Goal: Task Accomplishment & Management: Use online tool/utility

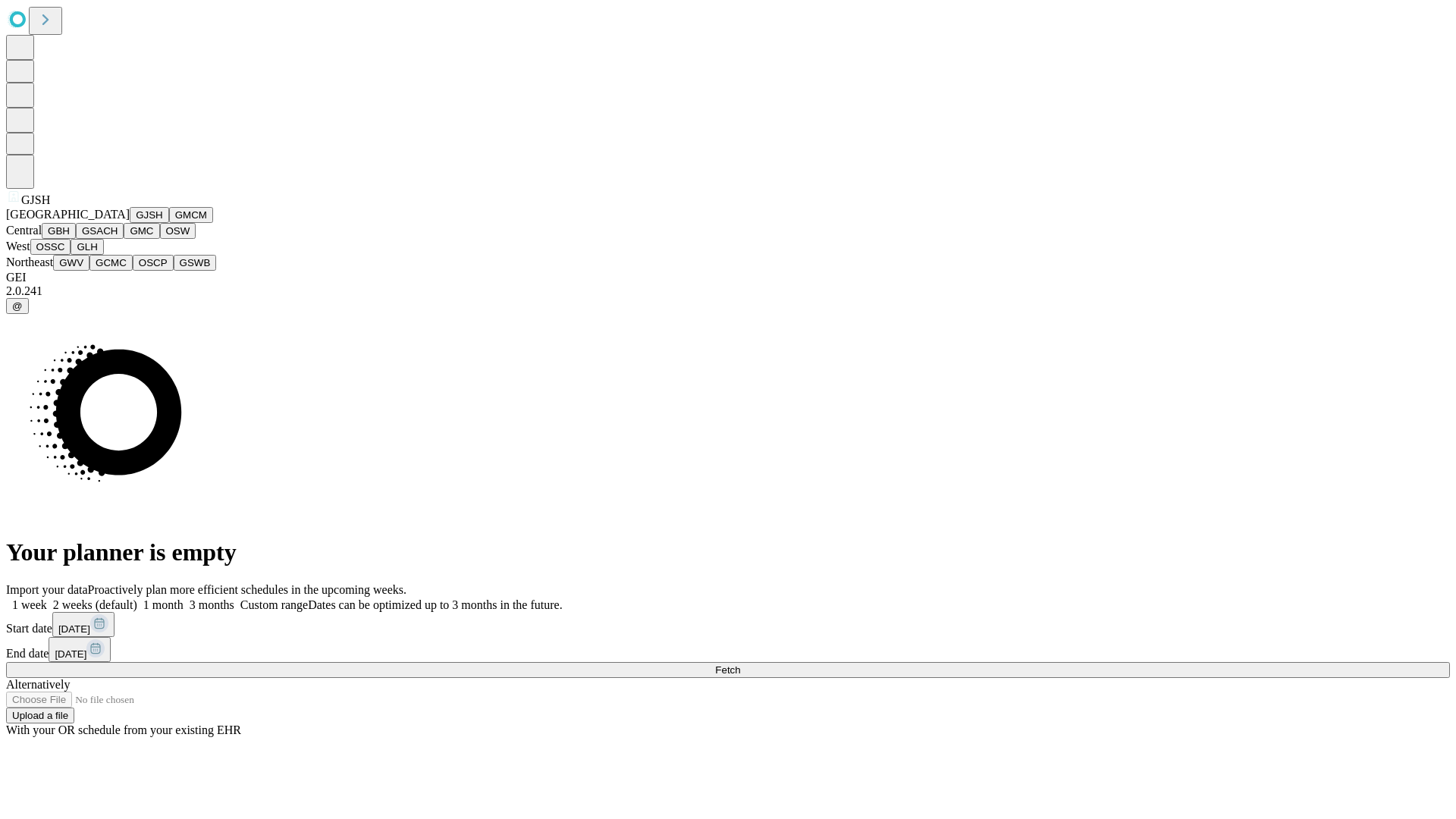
click at [130, 223] on button "GJSH" at bounding box center [149, 215] width 39 height 16
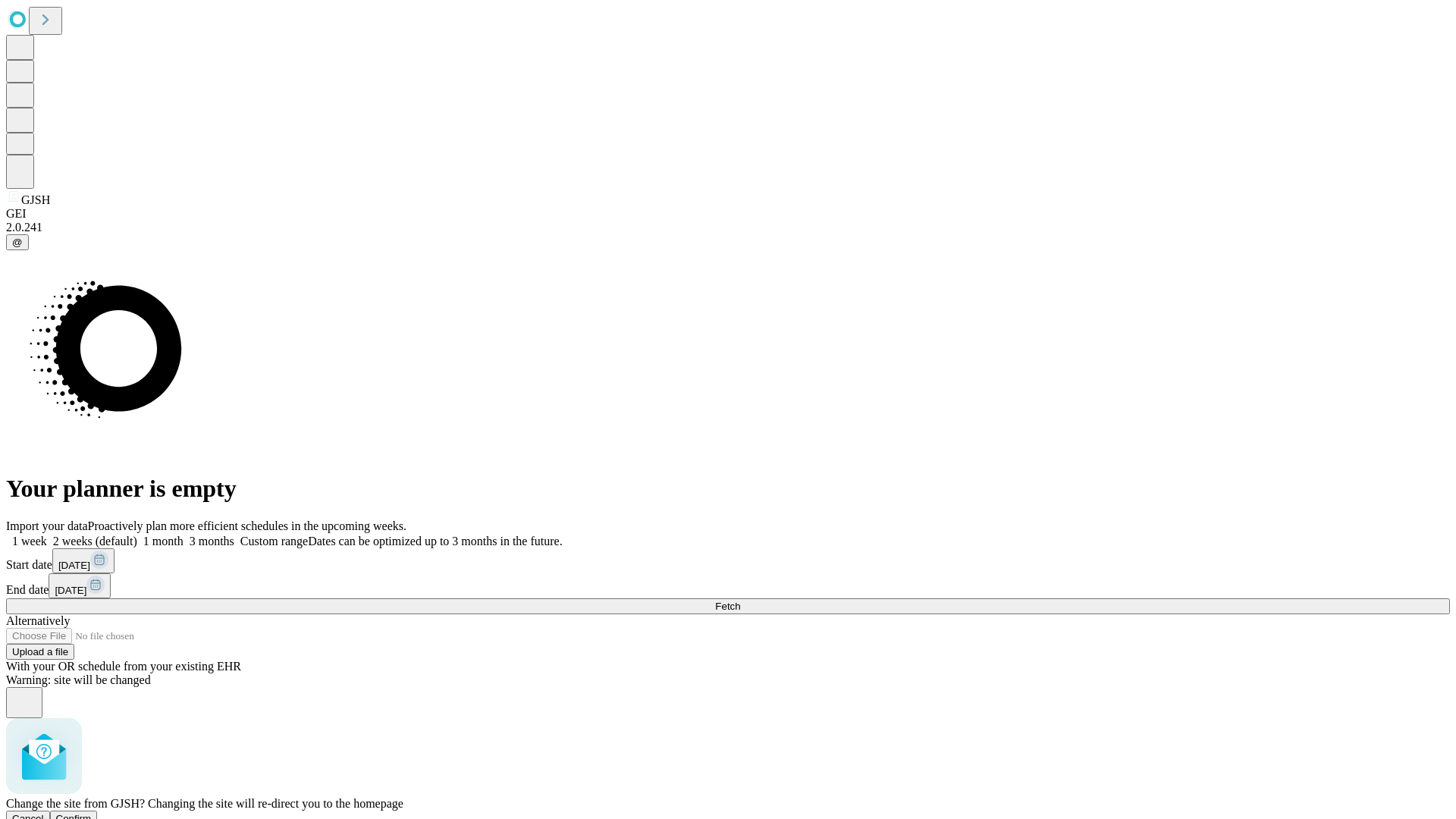
click at [91, 813] on span "Confirm" at bounding box center [74, 818] width 36 height 12
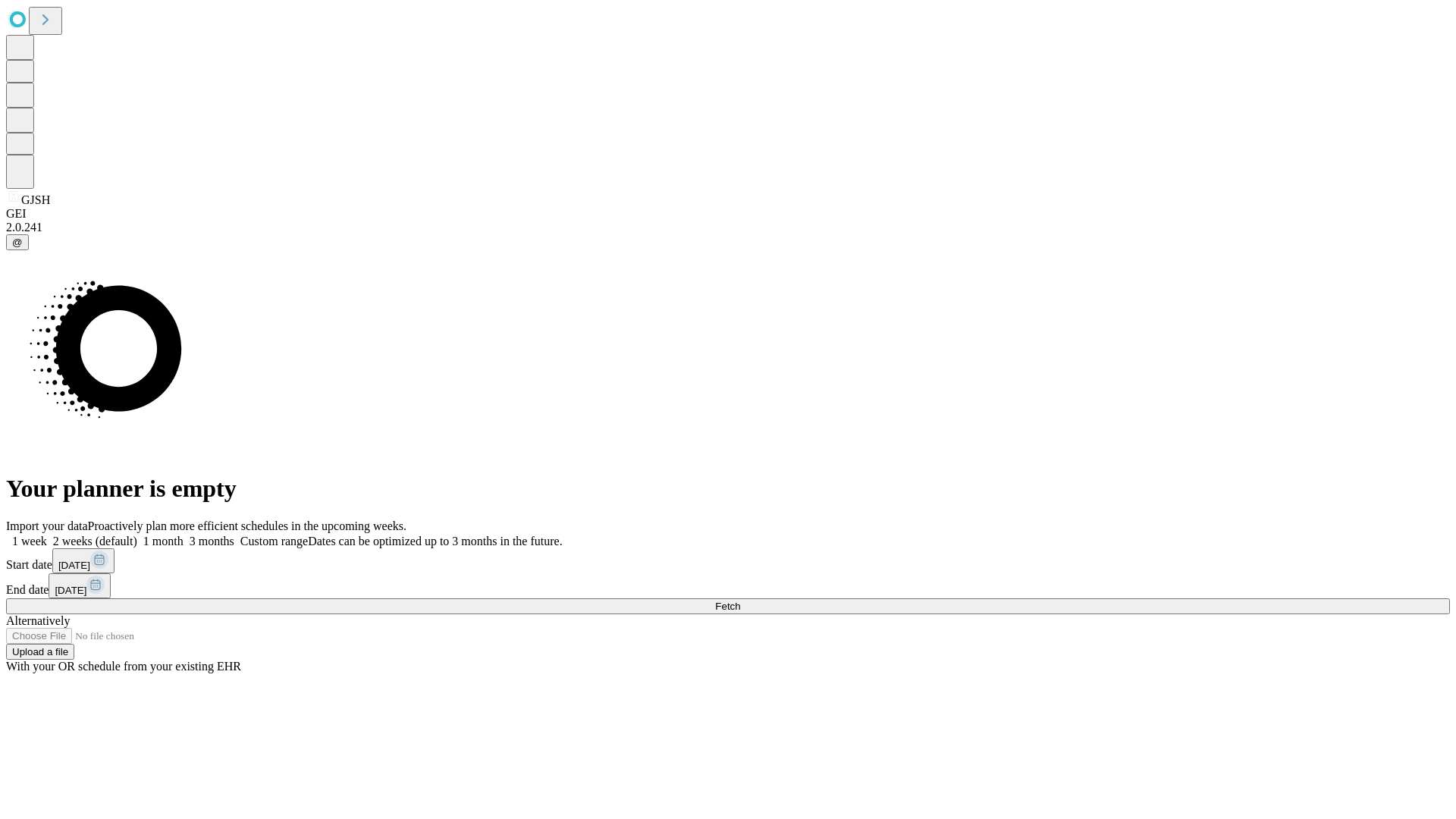
click at [184, 535] on label "1 month" at bounding box center [160, 541] width 46 height 13
click at [740, 601] on span "Fetch" at bounding box center [727, 606] width 25 height 12
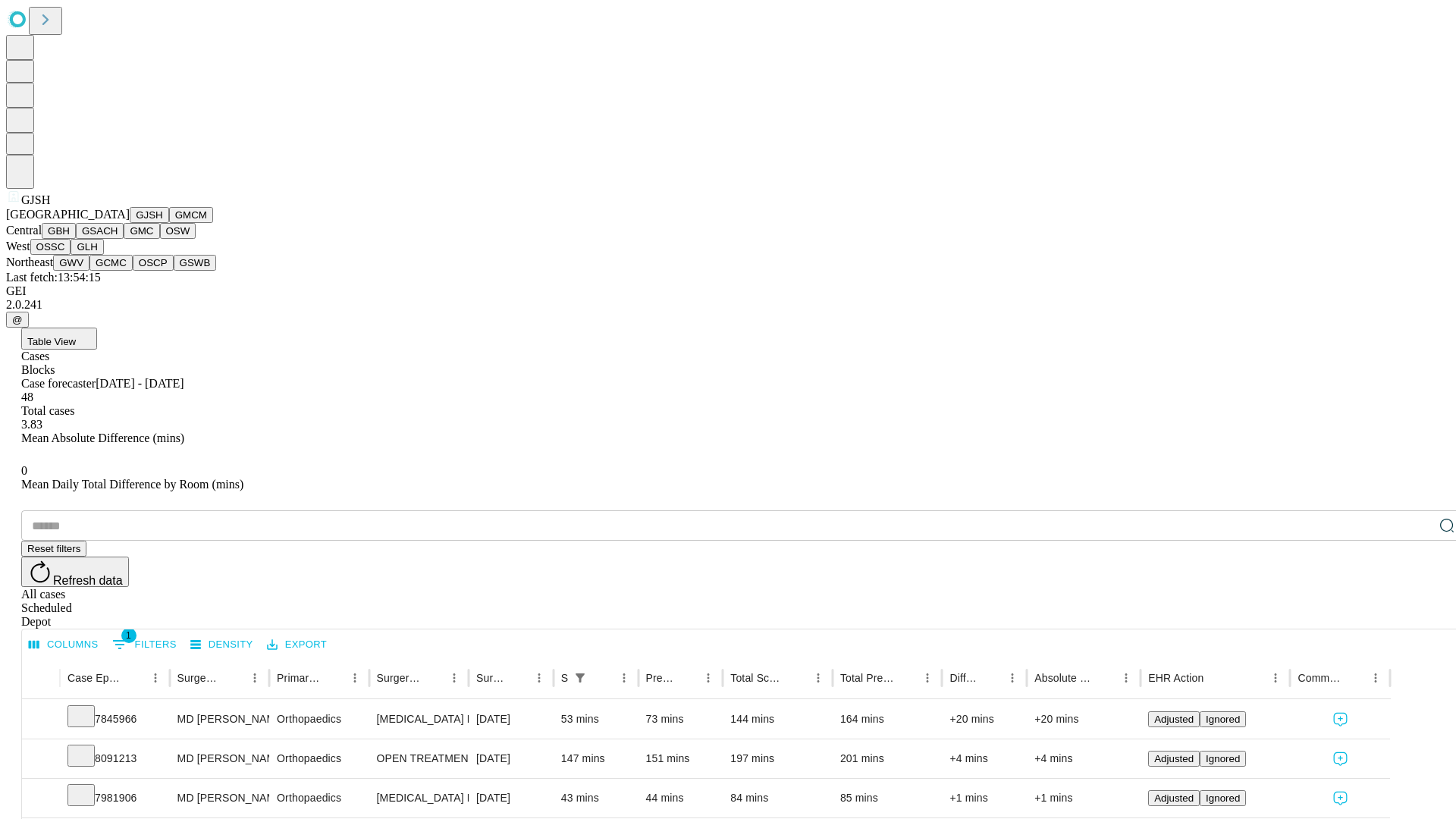
click at [169, 223] on button "GMCM" at bounding box center [191, 215] width 44 height 16
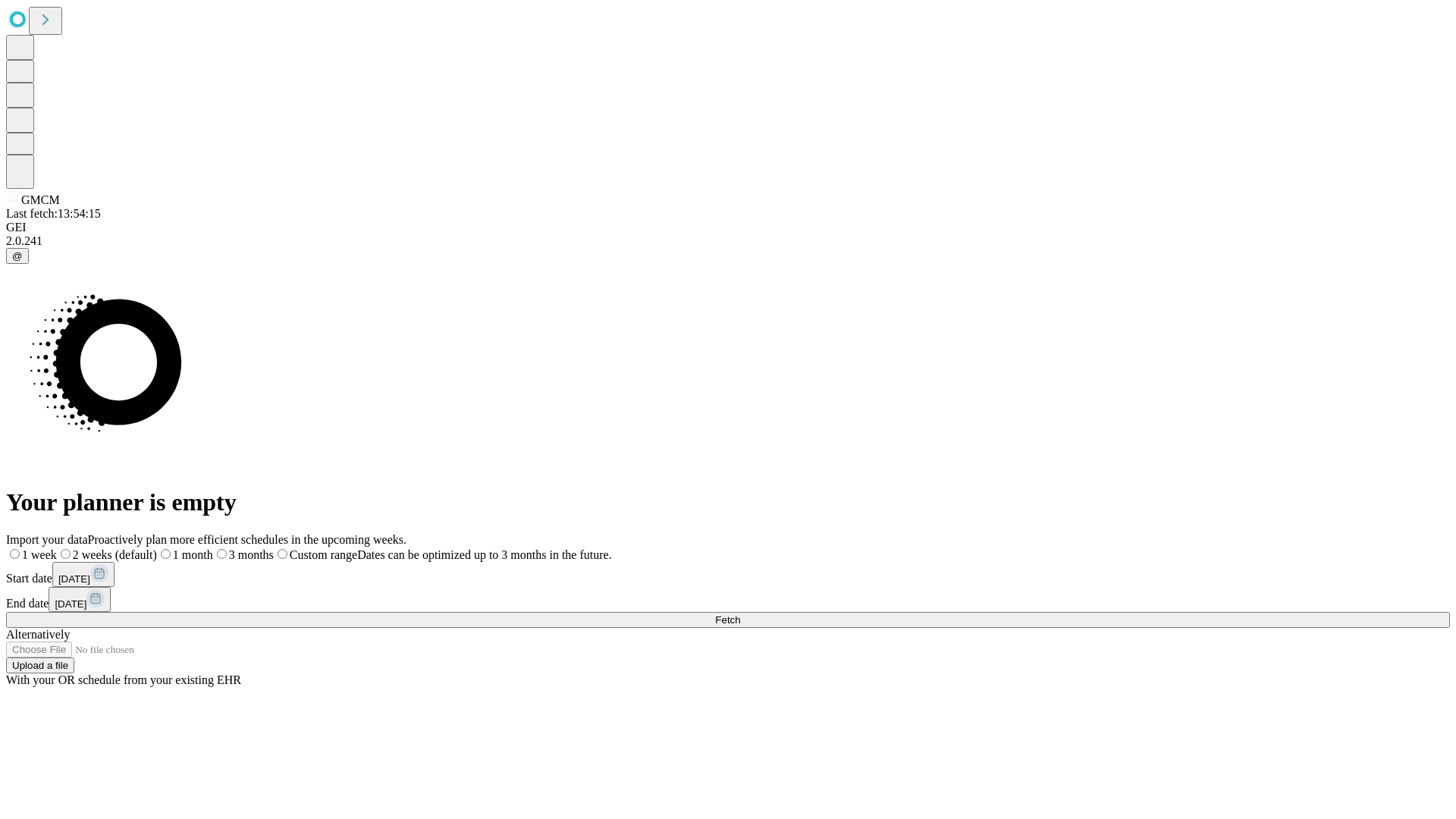
click at [213, 548] on label "1 month" at bounding box center [185, 555] width 56 height 13
click at [740, 614] on span "Fetch" at bounding box center [727, 620] width 25 height 12
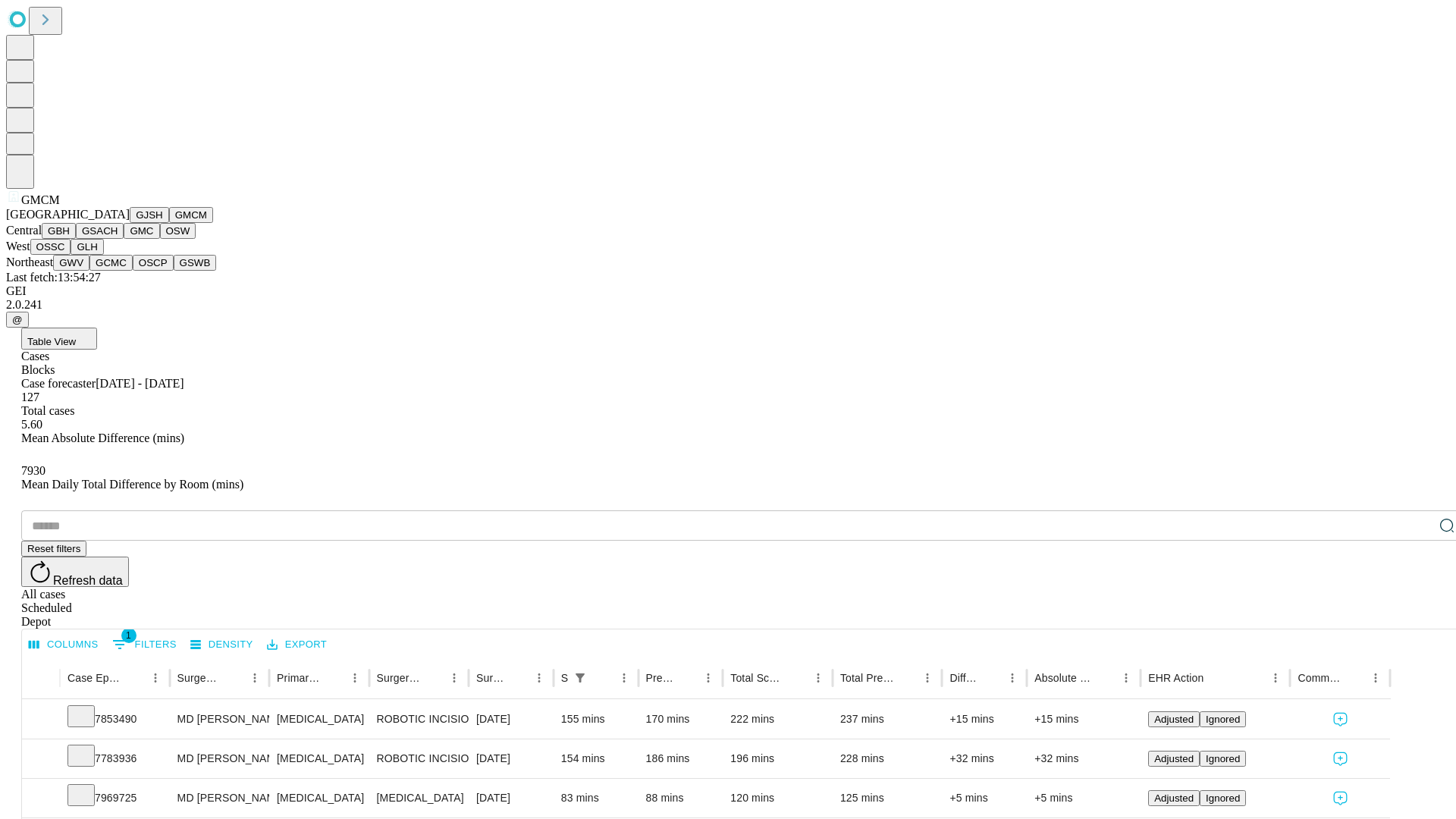
click at [76, 239] on button "GBH" at bounding box center [59, 231] width 34 height 16
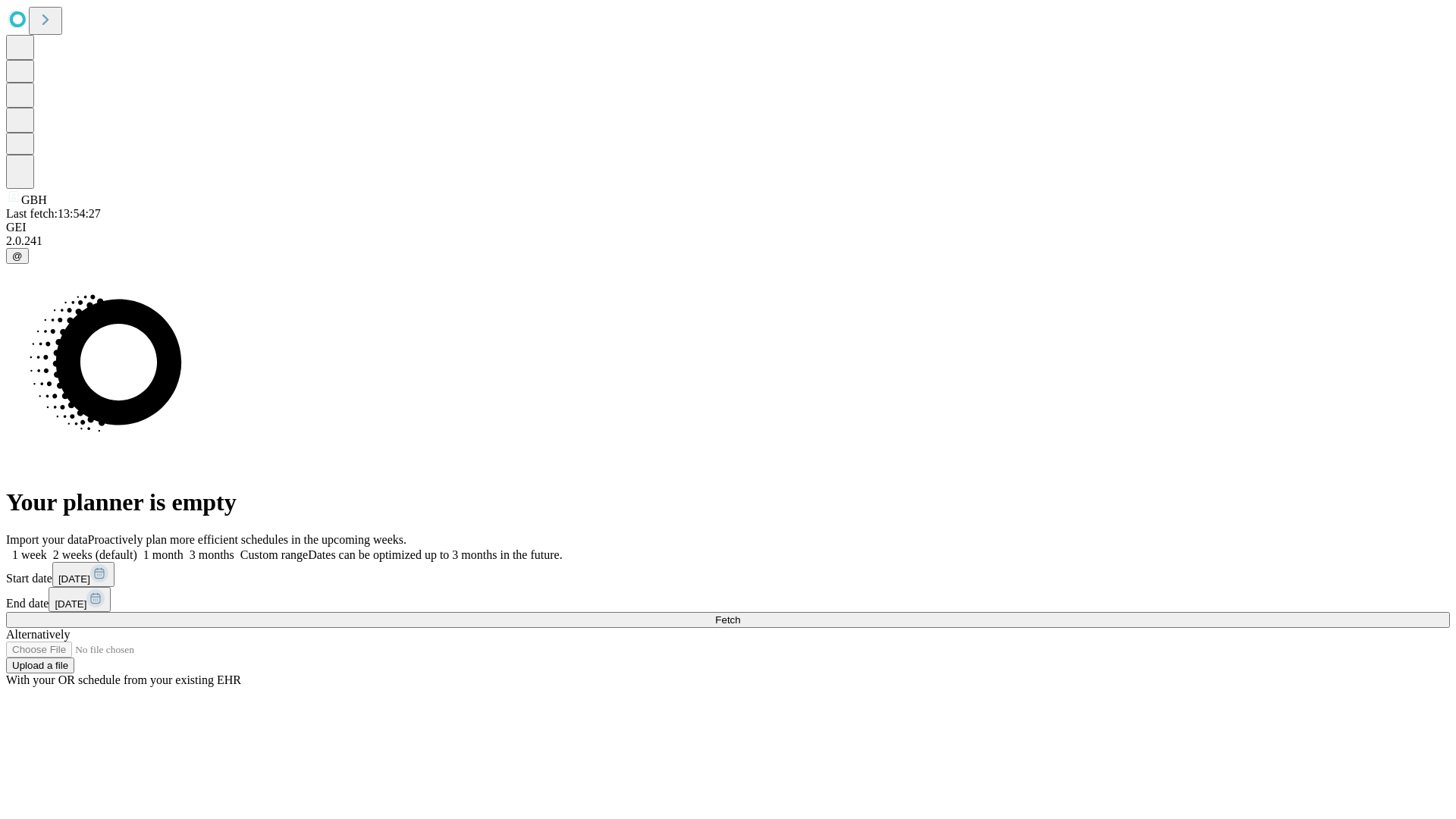
click at [740, 614] on span "Fetch" at bounding box center [727, 620] width 25 height 12
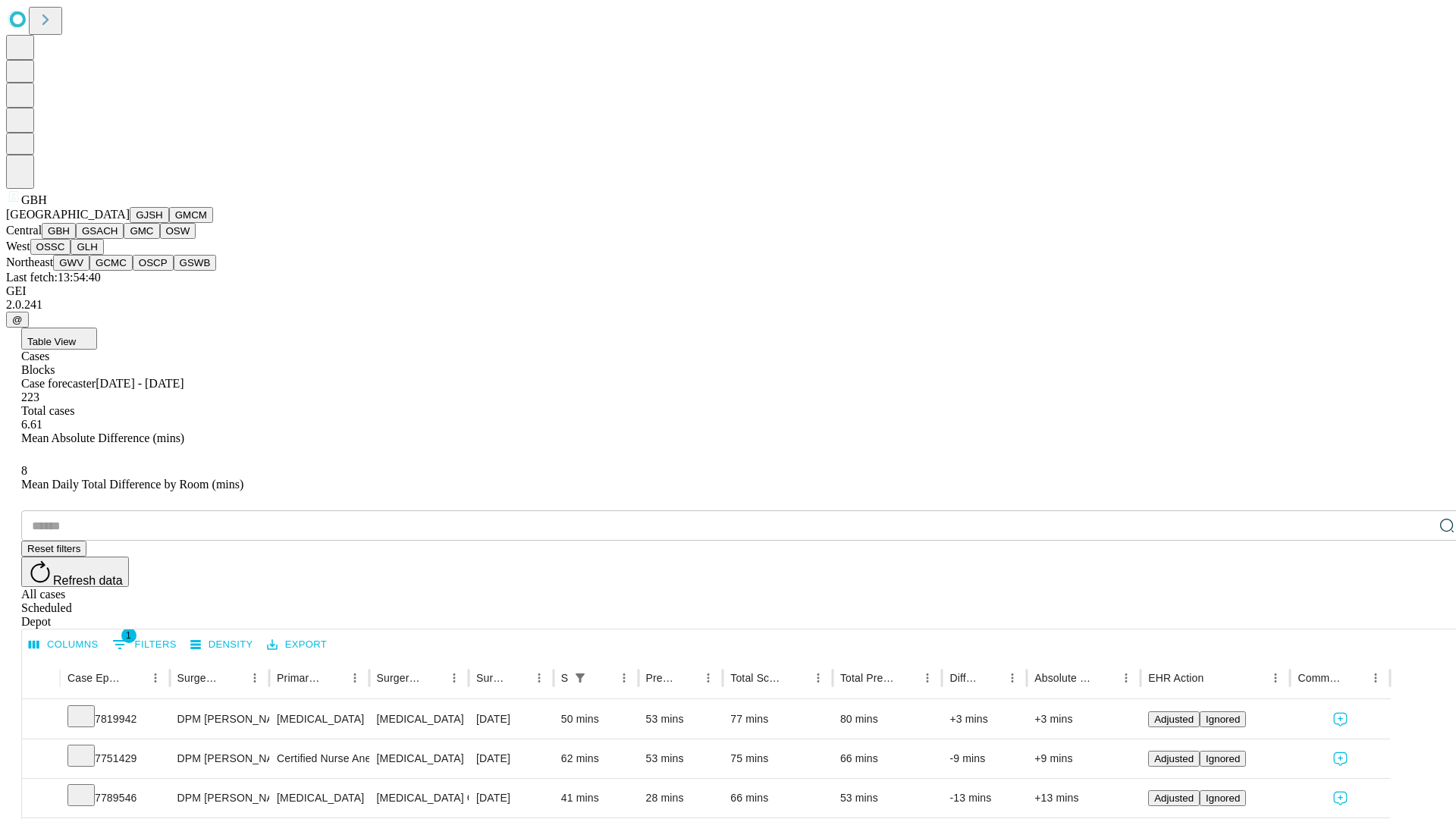
click at [117, 239] on button "GSACH" at bounding box center [99, 231] width 48 height 16
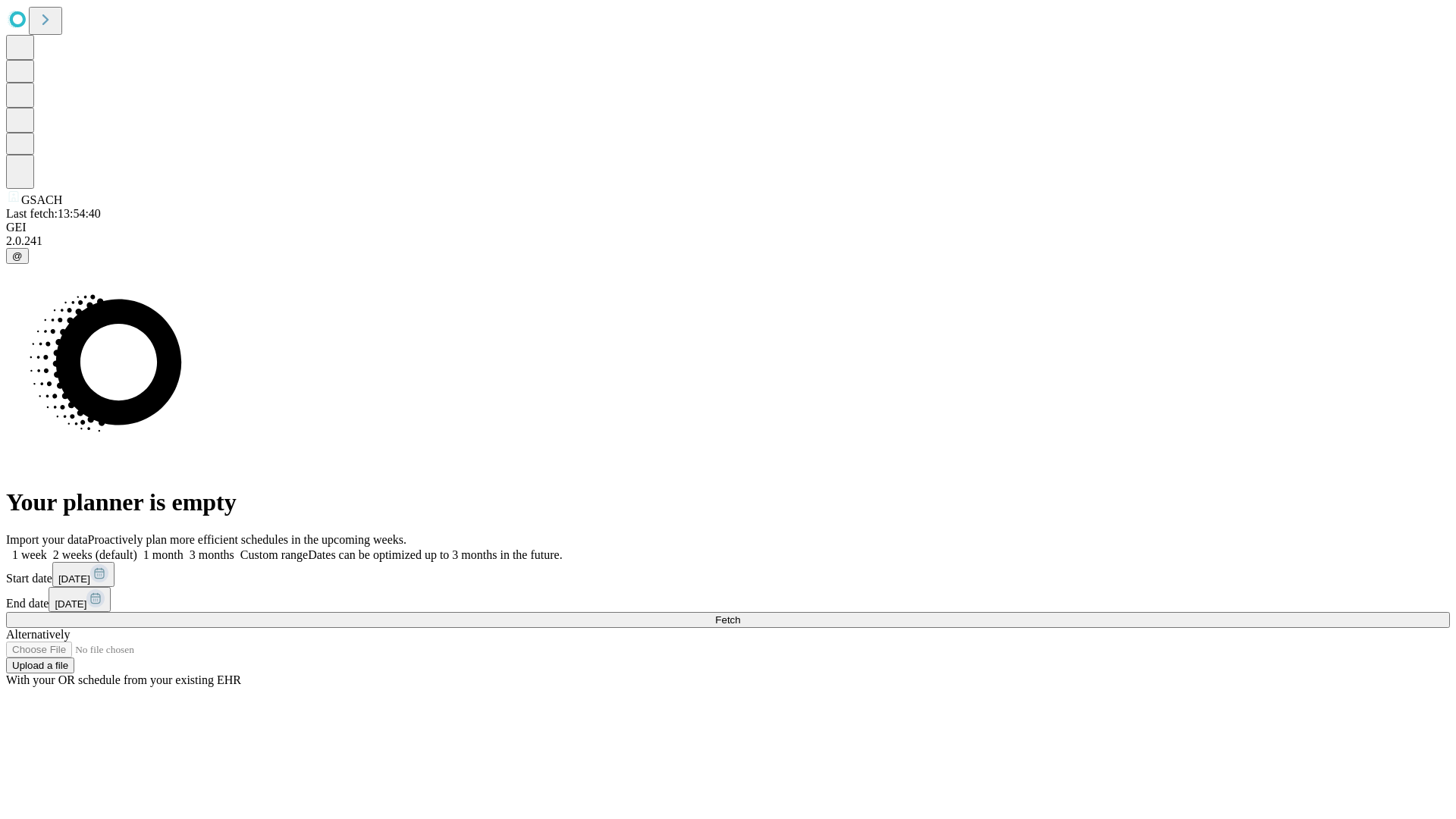
click at [184, 548] on label "1 month" at bounding box center [160, 555] width 46 height 13
click at [740, 614] on span "Fetch" at bounding box center [727, 620] width 25 height 12
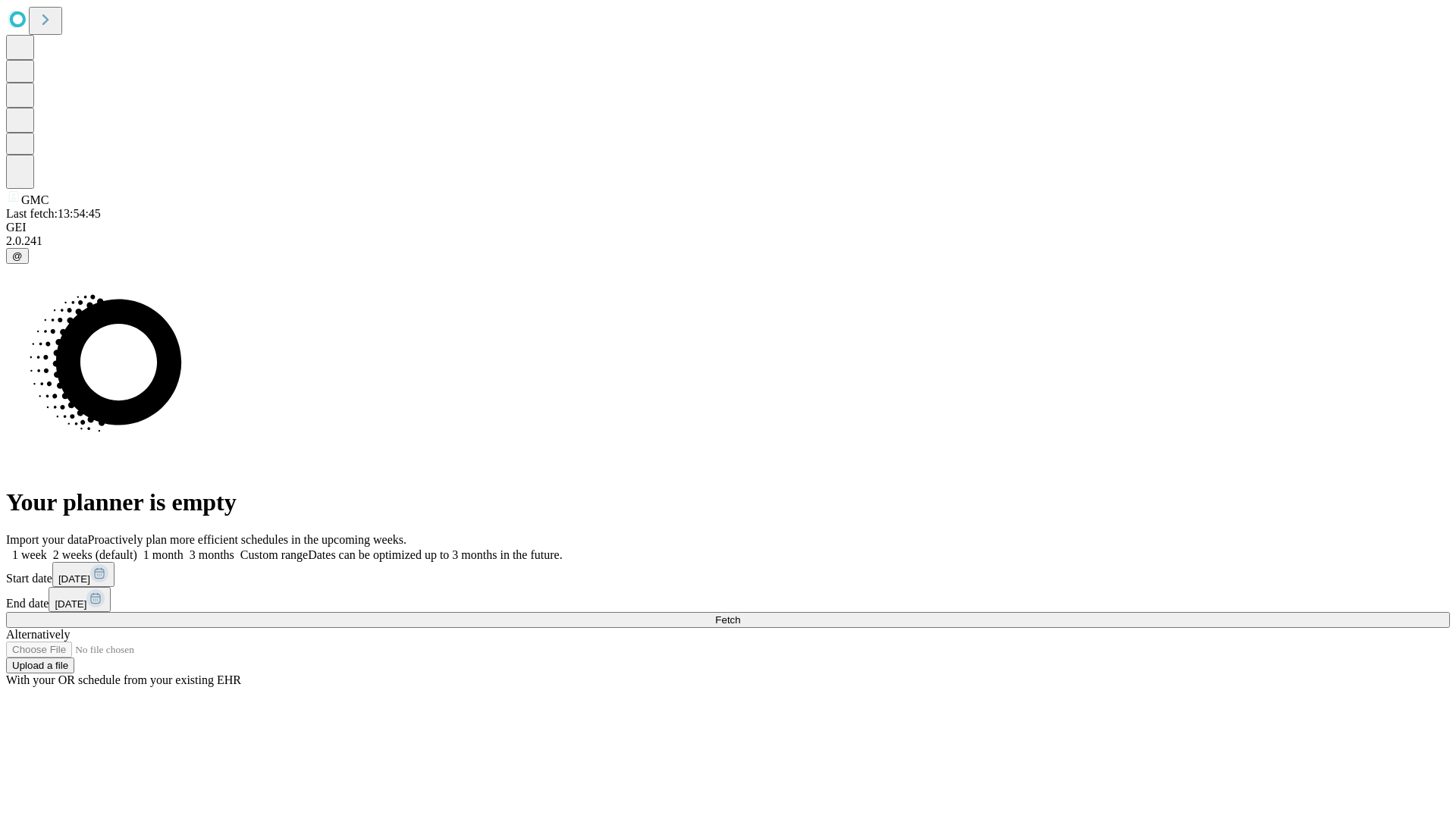
click at [184, 548] on label "1 month" at bounding box center [160, 555] width 46 height 13
click at [740, 614] on span "Fetch" at bounding box center [727, 620] width 25 height 12
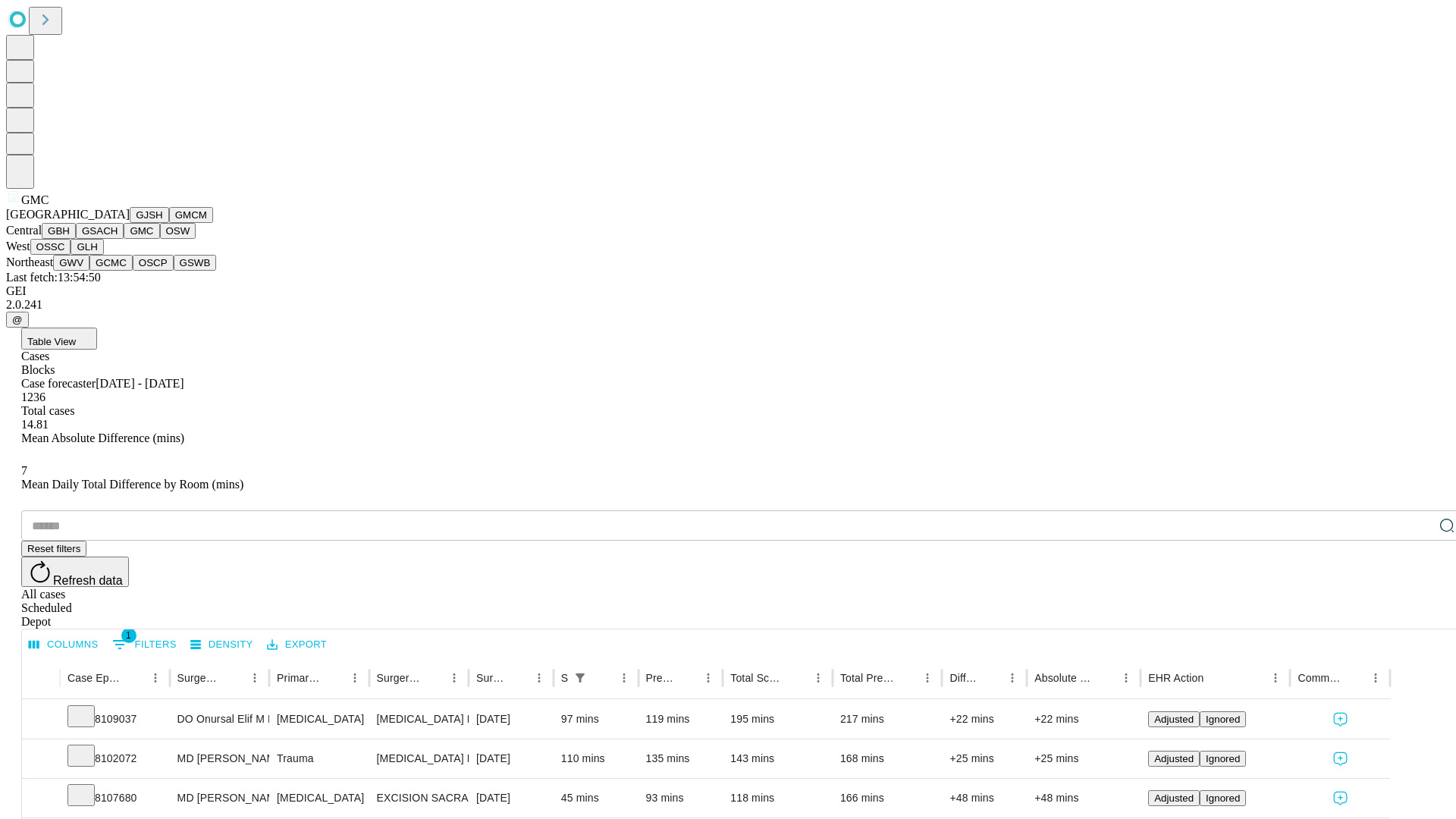
click at [160, 239] on button "OSW" at bounding box center [178, 231] width 37 height 16
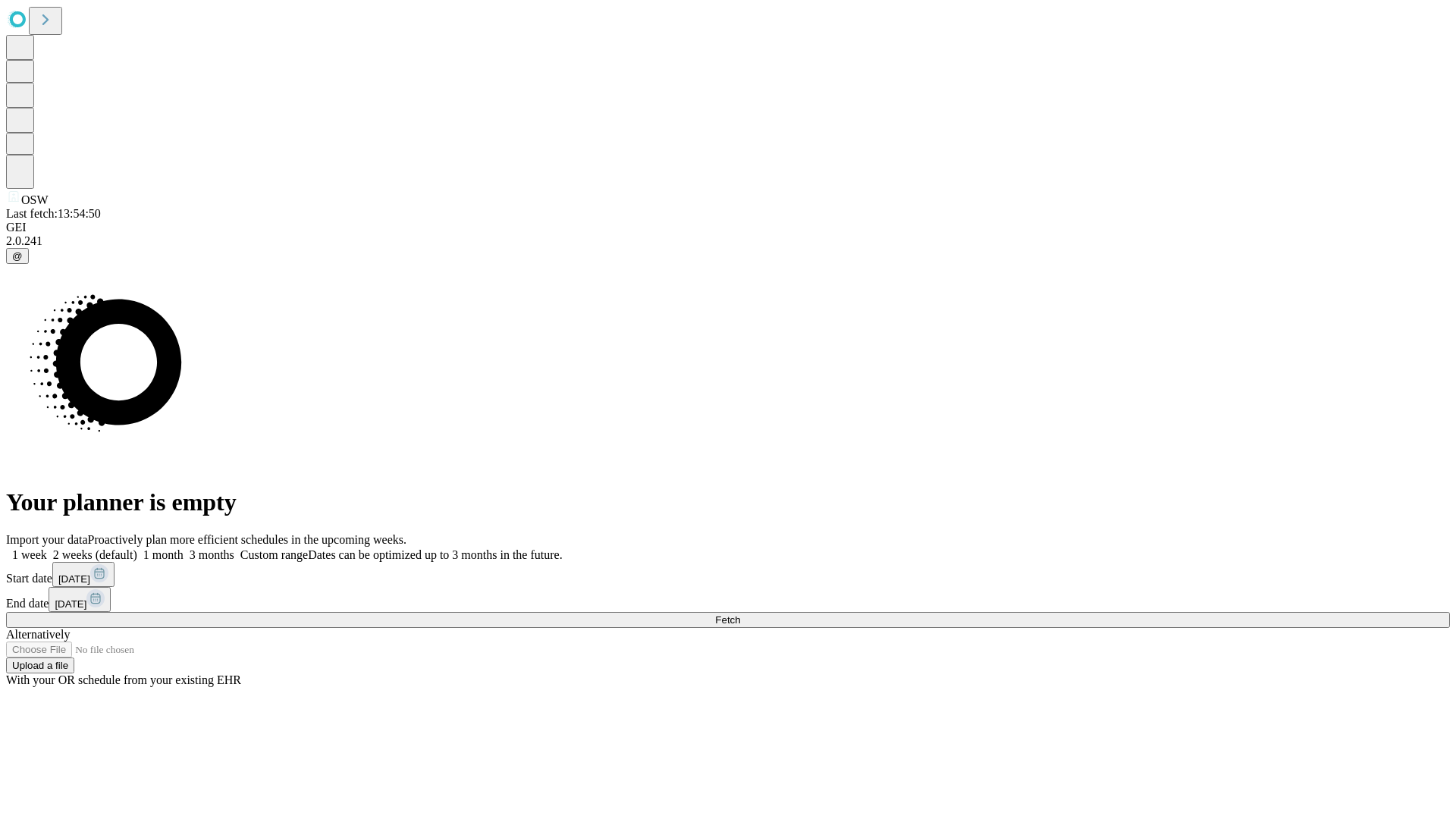
click at [184, 548] on label "1 month" at bounding box center [160, 555] width 46 height 13
click at [740, 614] on span "Fetch" at bounding box center [727, 620] width 25 height 12
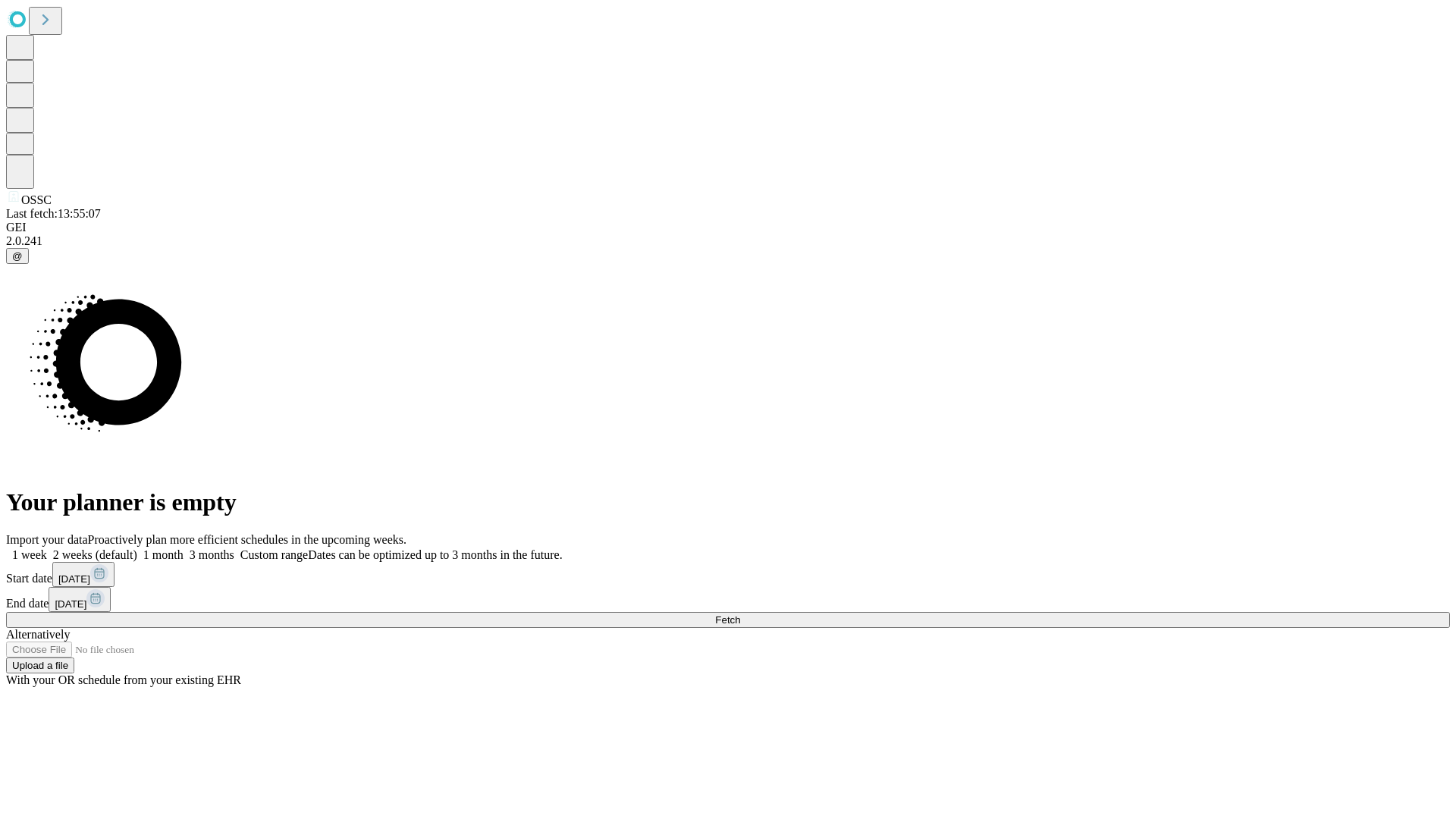
click at [184, 548] on label "1 month" at bounding box center [160, 555] width 46 height 13
click at [740, 614] on span "Fetch" at bounding box center [727, 620] width 25 height 12
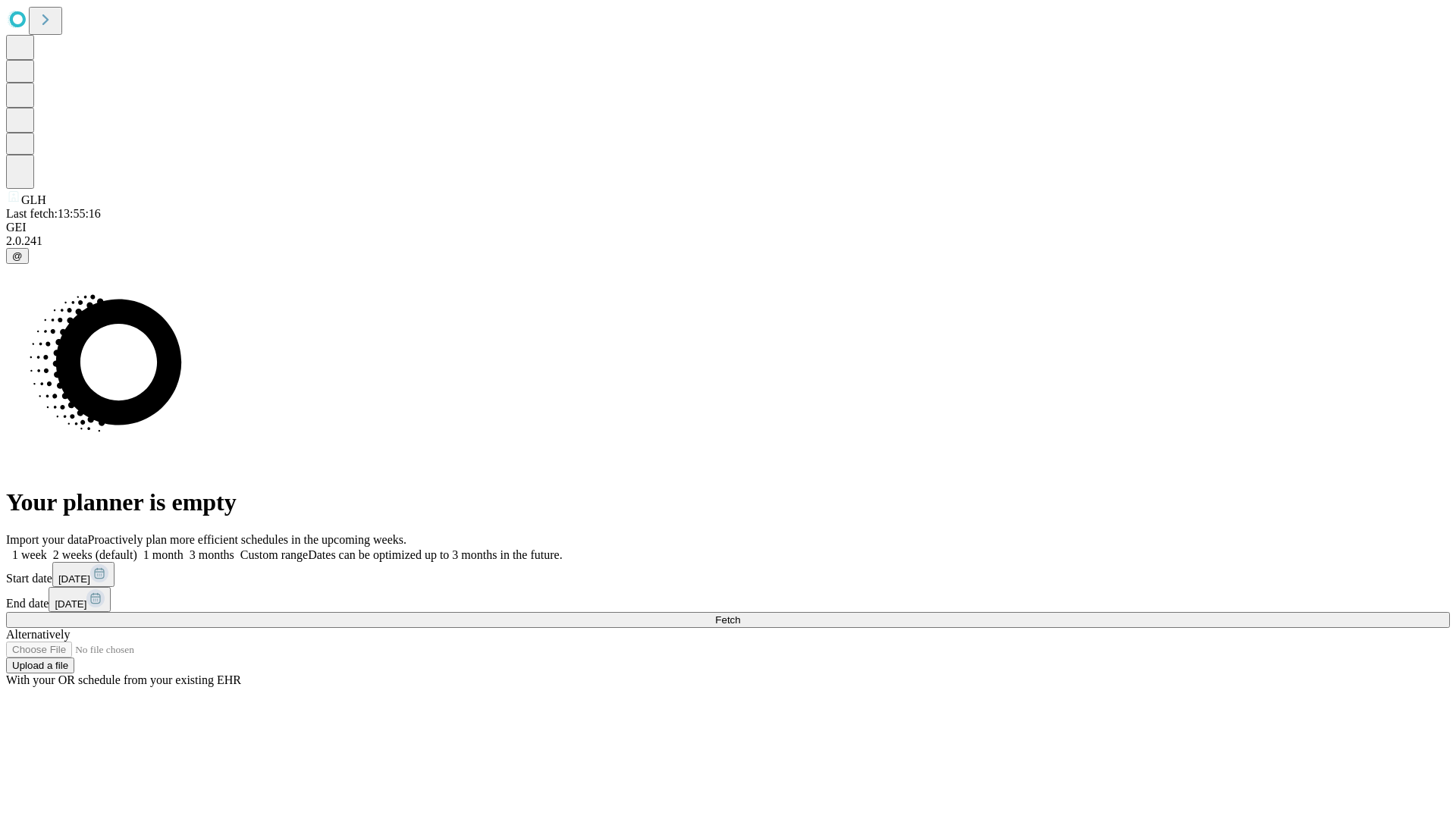
click at [184, 548] on label "1 month" at bounding box center [160, 555] width 46 height 13
click at [740, 614] on span "Fetch" at bounding box center [727, 620] width 25 height 12
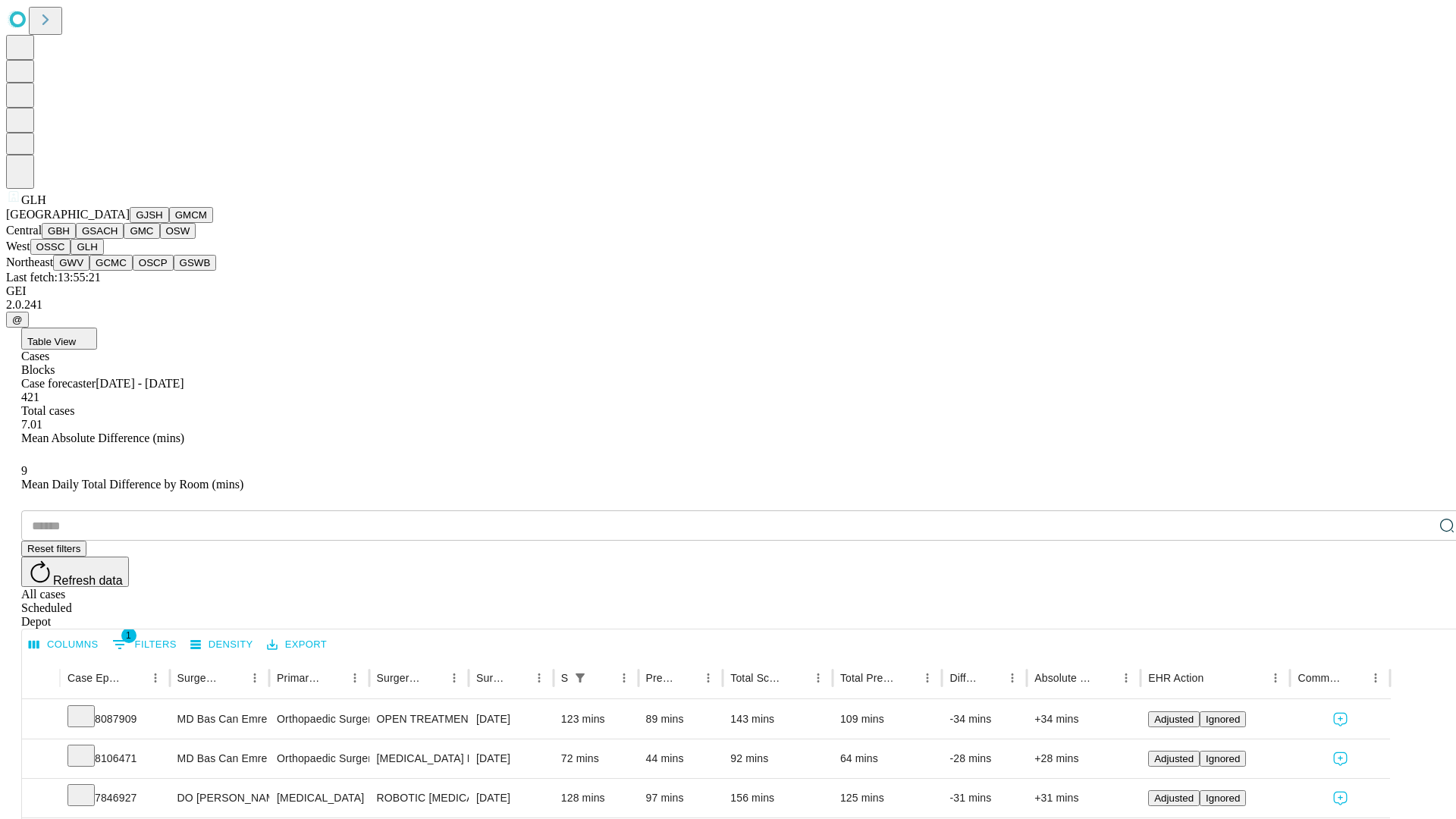
click at [89, 271] on button "GWV" at bounding box center [71, 263] width 37 height 16
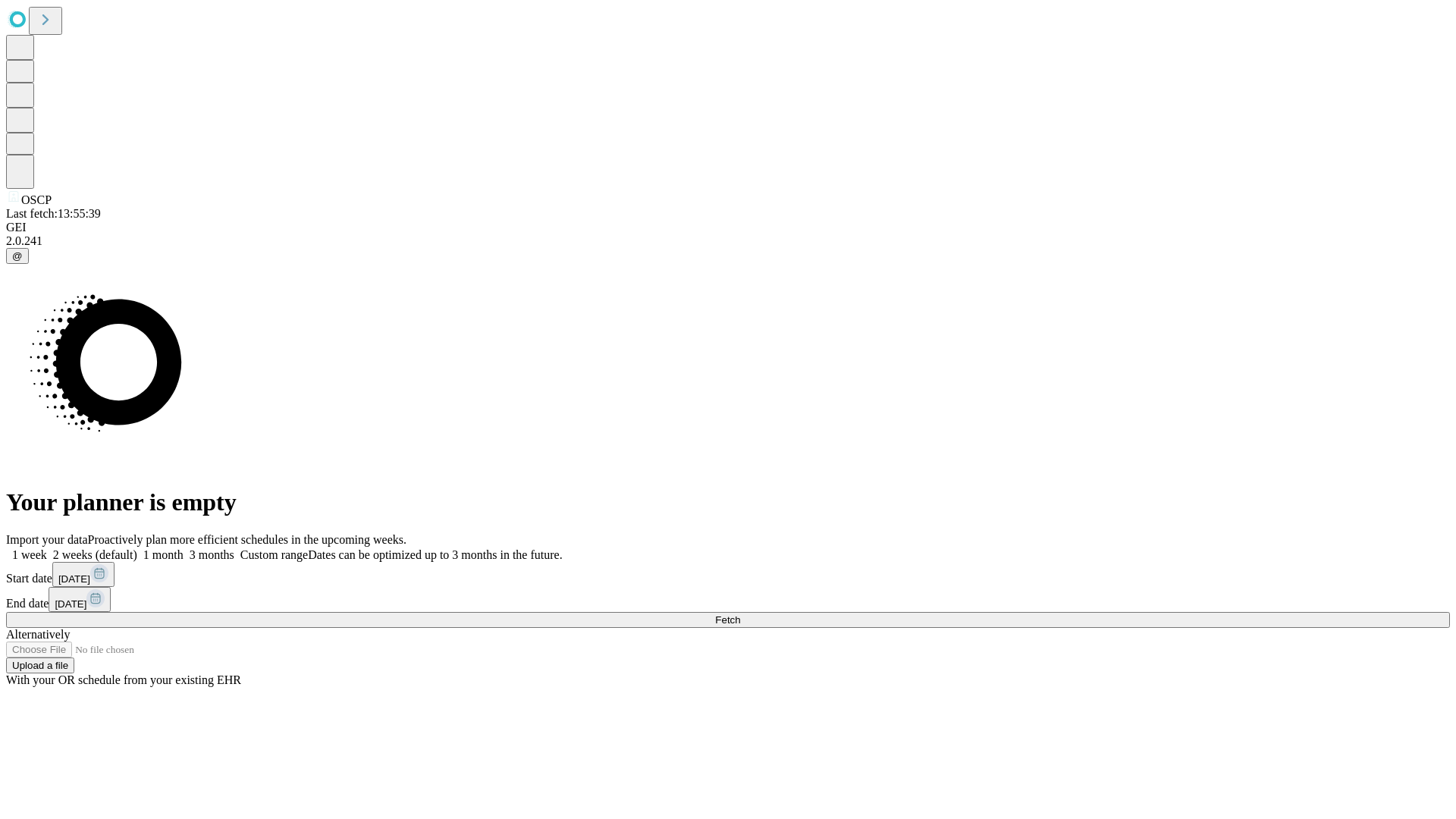
click at [184, 548] on label "1 month" at bounding box center [160, 555] width 46 height 13
click at [740, 614] on span "Fetch" at bounding box center [727, 620] width 25 height 12
